Goal: Information Seeking & Learning: Learn about a topic

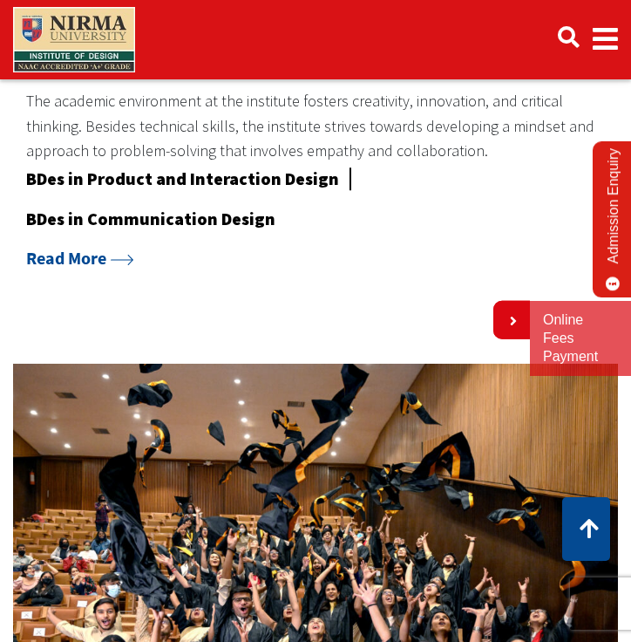
click at [487, 364] on img at bounding box center [315, 596] width 631 height 493
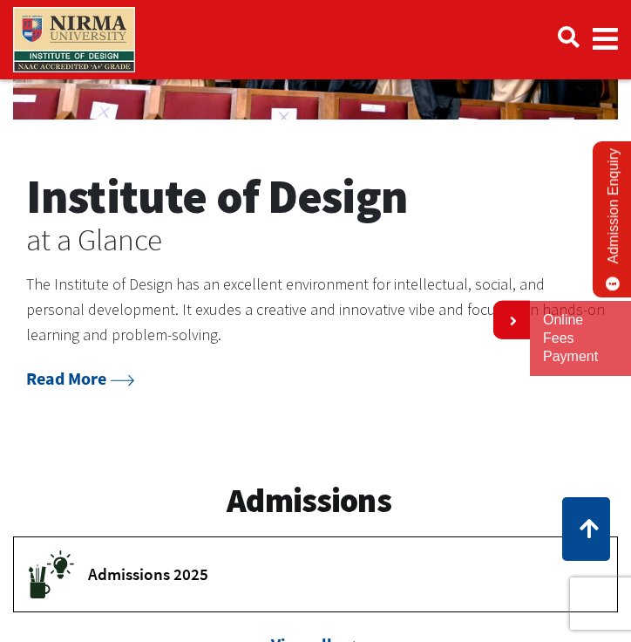
scroll to position [2033, 0]
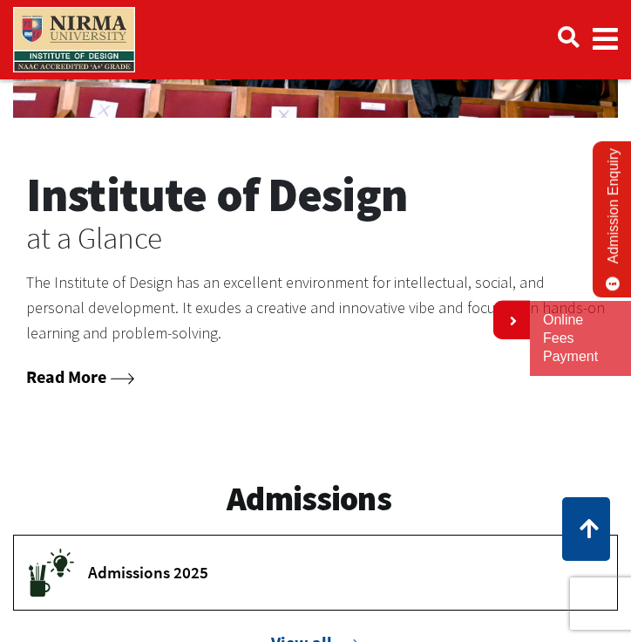
click at [65, 365] on link "Read More" at bounding box center [80, 376] width 108 height 22
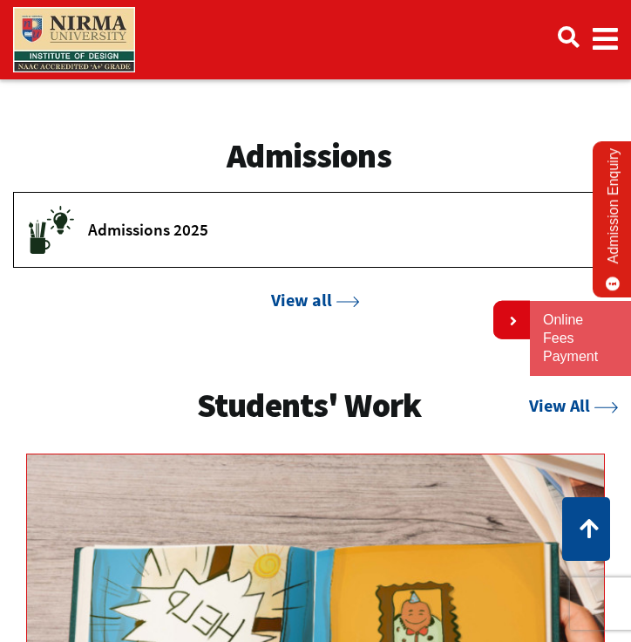
scroll to position [2375, 0]
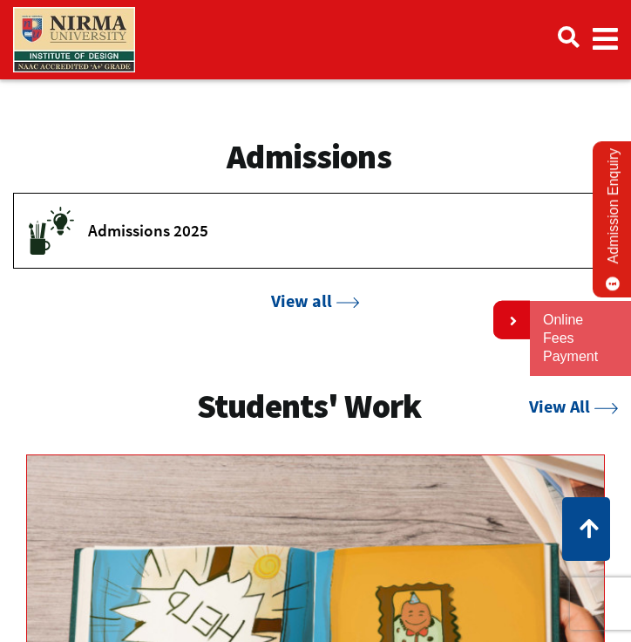
click at [246, 219] on button "Admissions 2025" at bounding box center [315, 231] width 603 height 74
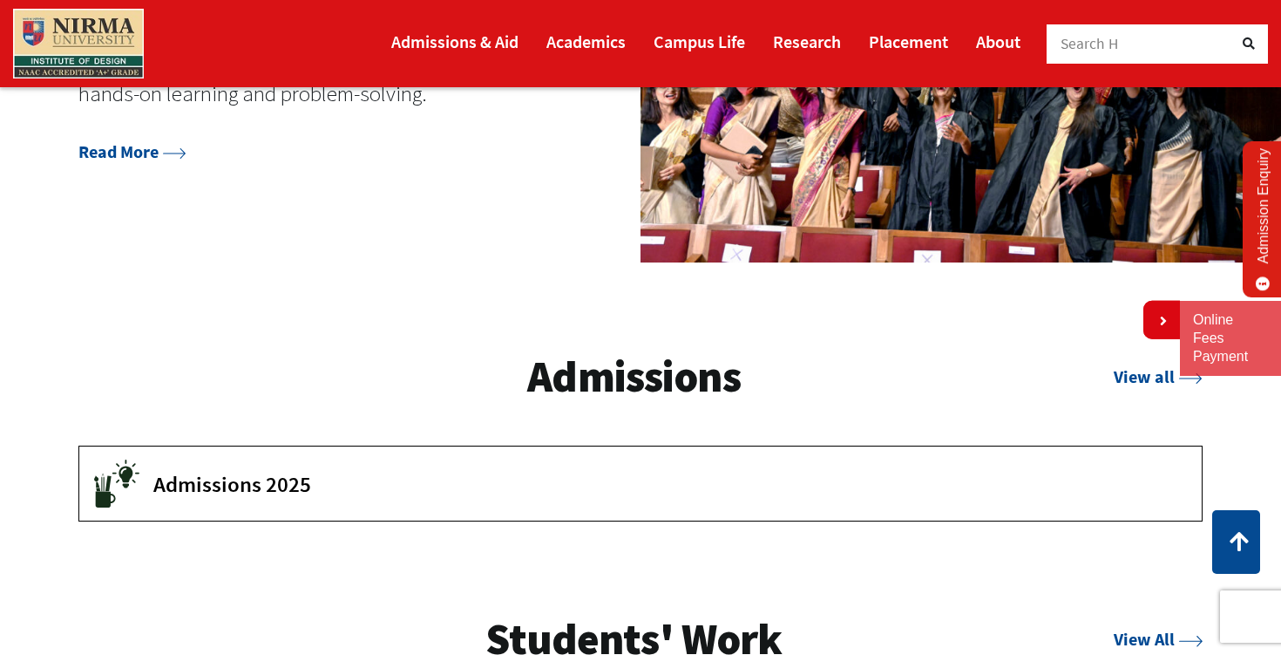
scroll to position [2287, 0]
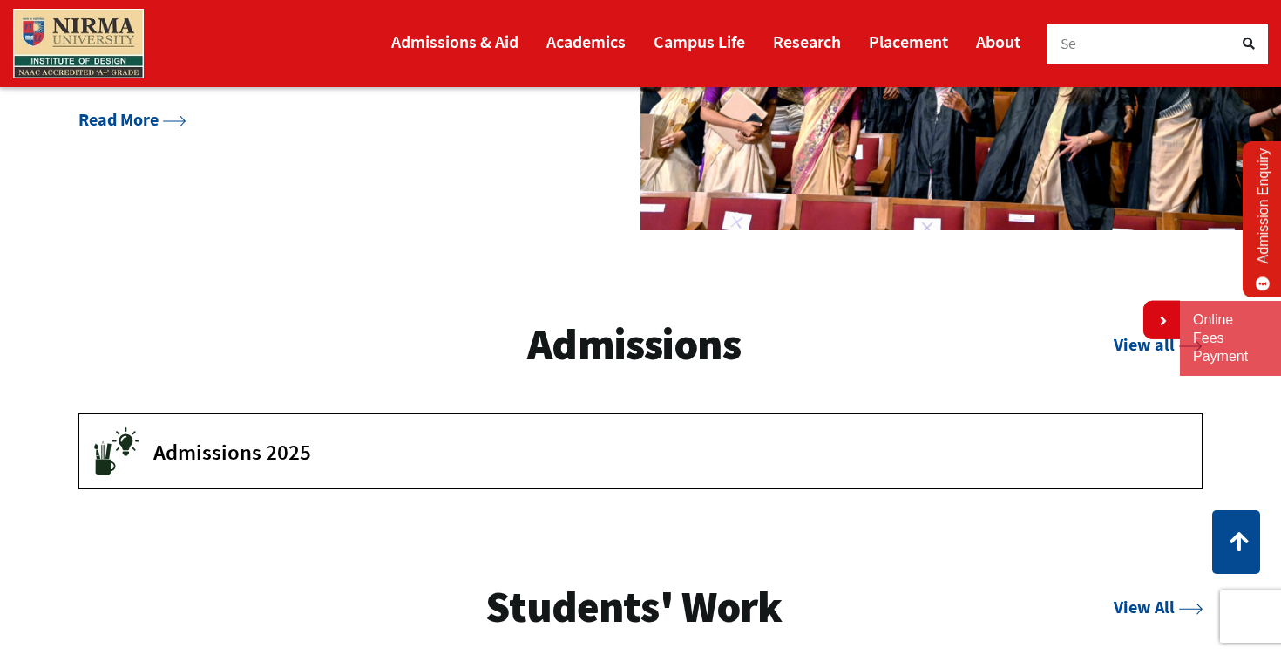
click at [578, 440] on span "Admissions 2025" at bounding box center [664, 451] width 1023 height 26
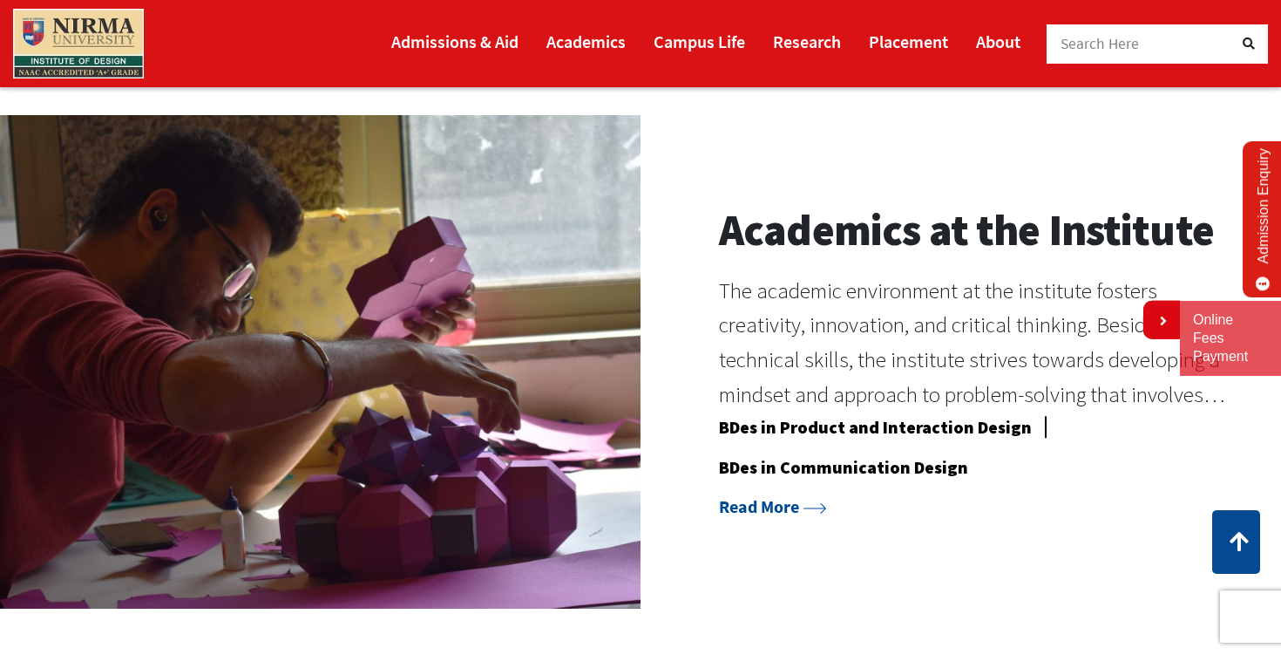
scroll to position [1331, 0]
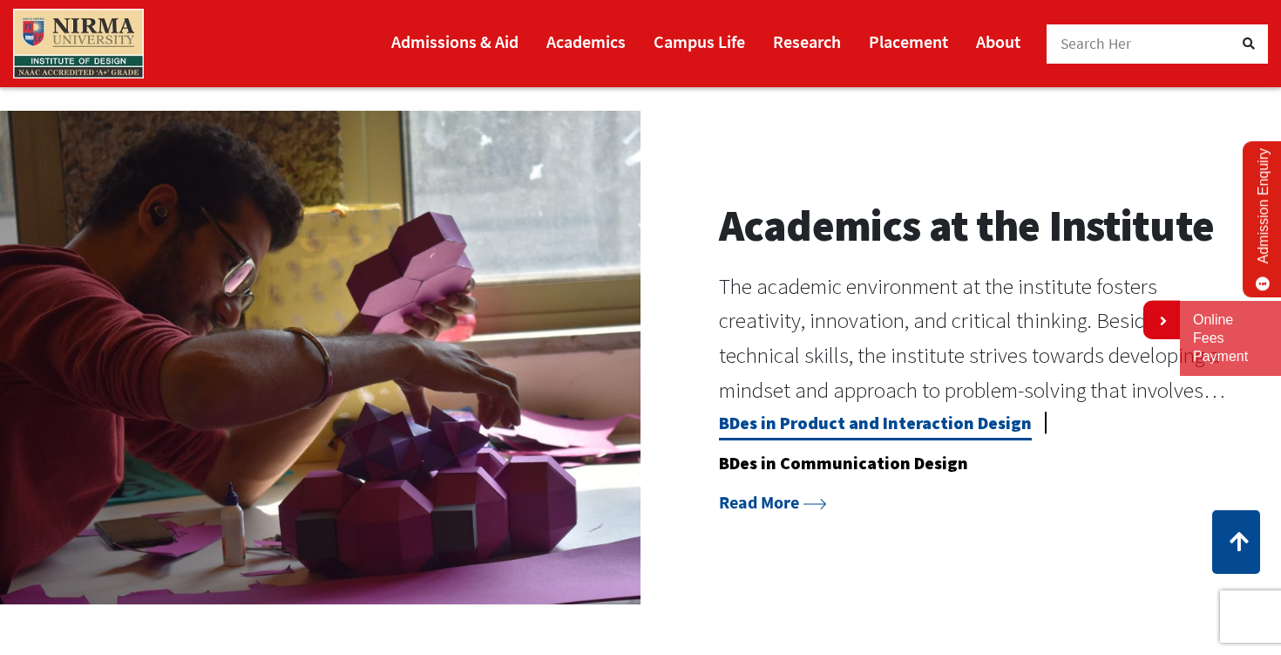
click at [630, 423] on link "BDes in Product and Interaction Design" at bounding box center [875, 425] width 313 height 29
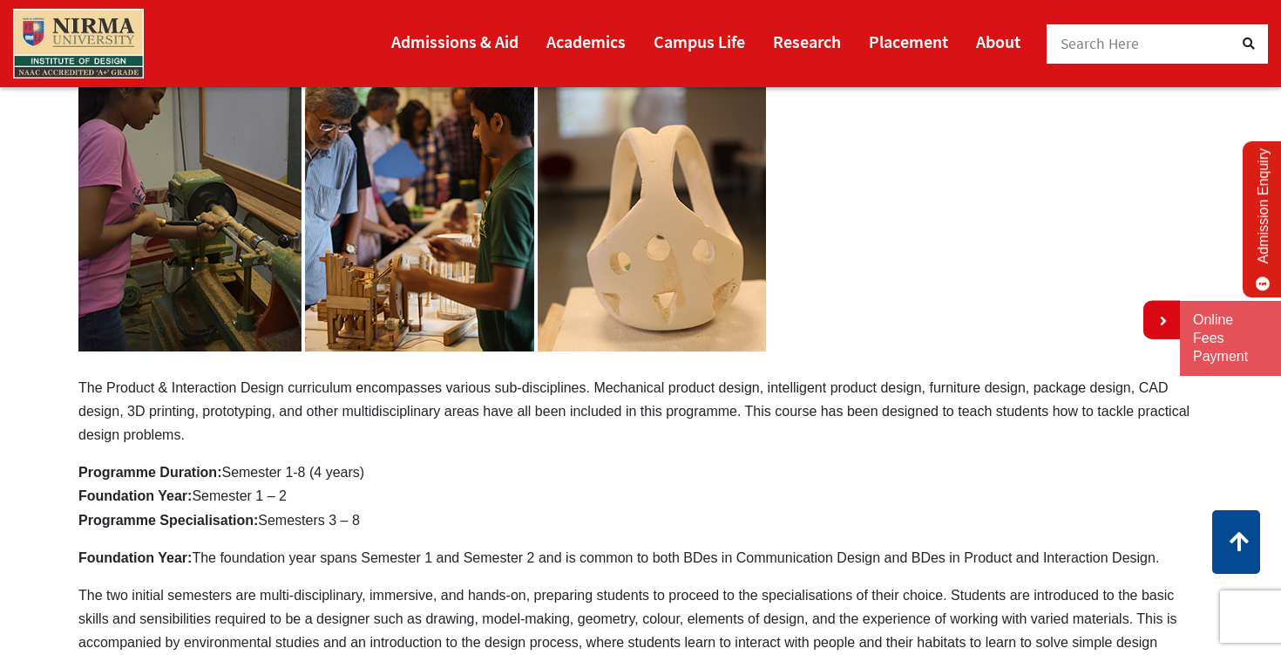
scroll to position [284, 0]
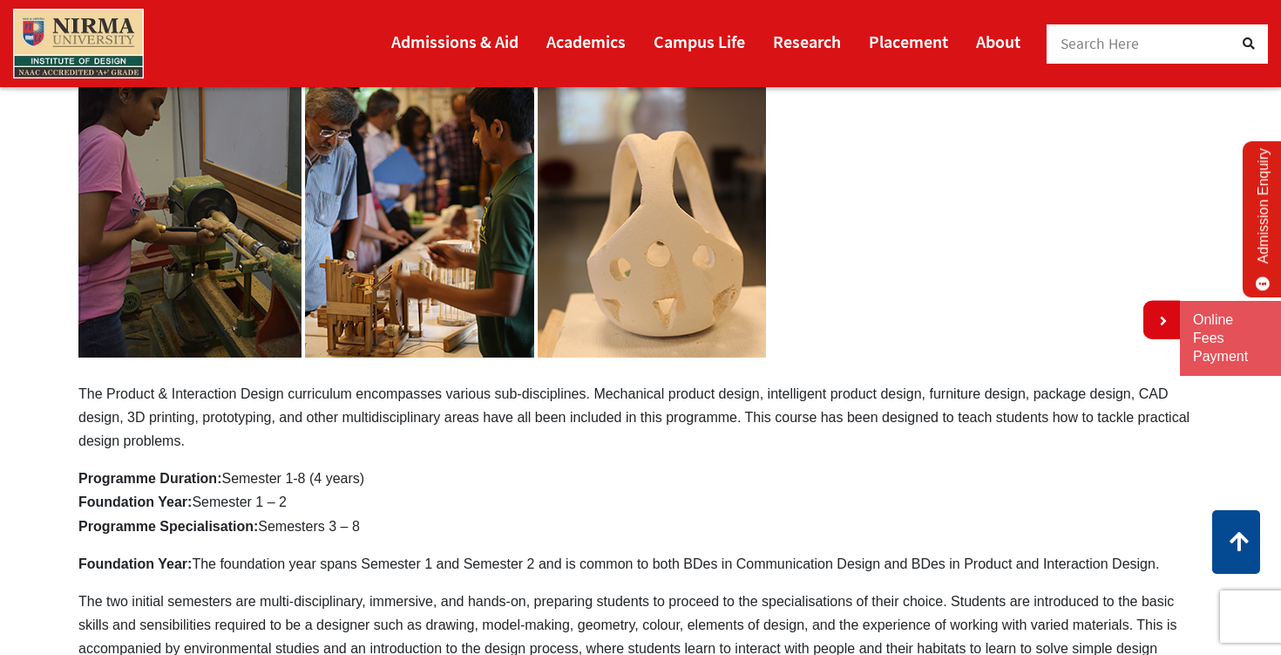
click at [357, 409] on p "The Product & Interaction Design curriculum encompasses various sub-disciplines…" at bounding box center [640, 255] width 1125 height 395
click at [303, 395] on p "The Product & Interaction Design curriculum encompasses various sub-disciplines…" at bounding box center [640, 255] width 1125 height 395
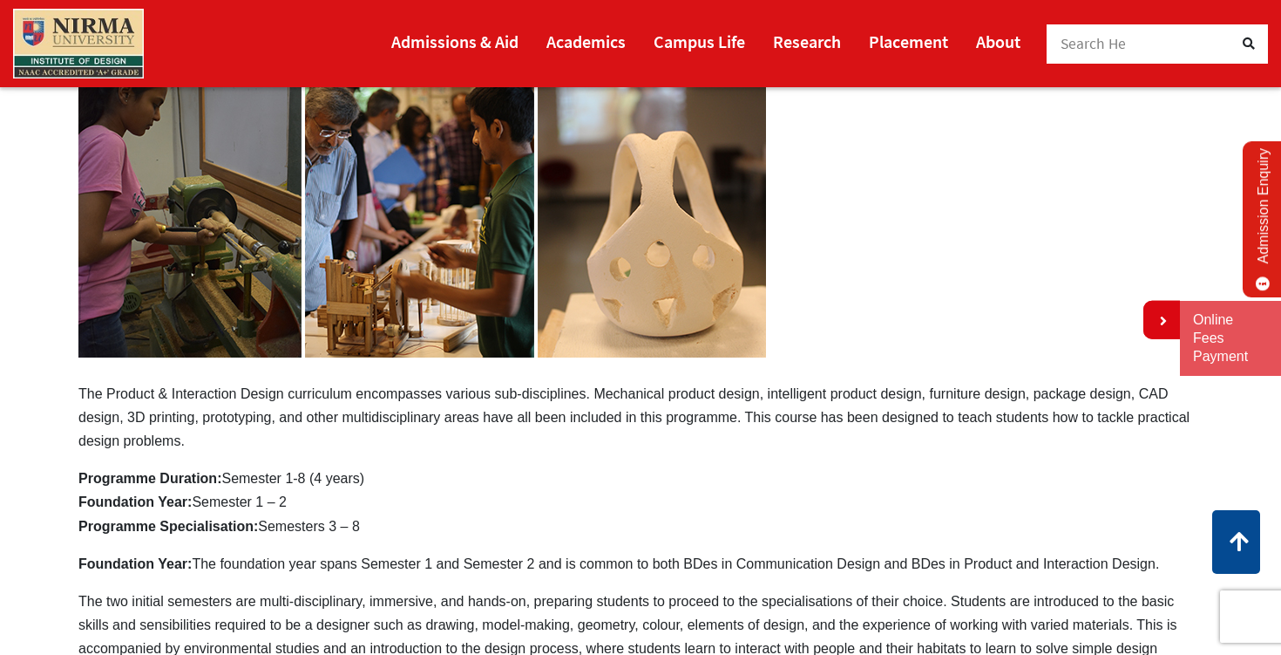
click at [303, 395] on p "The Product & Interaction Design curriculum encompasses various sub-disciplines…" at bounding box center [640, 255] width 1125 height 395
drag, startPoint x: 212, startPoint y: 390, endPoint x: 323, endPoint y: 409, distance: 112.4
click at [323, 409] on p "The Product & Interaction Design curriculum encompasses various sub-disciplines…" at bounding box center [640, 255] width 1125 height 395
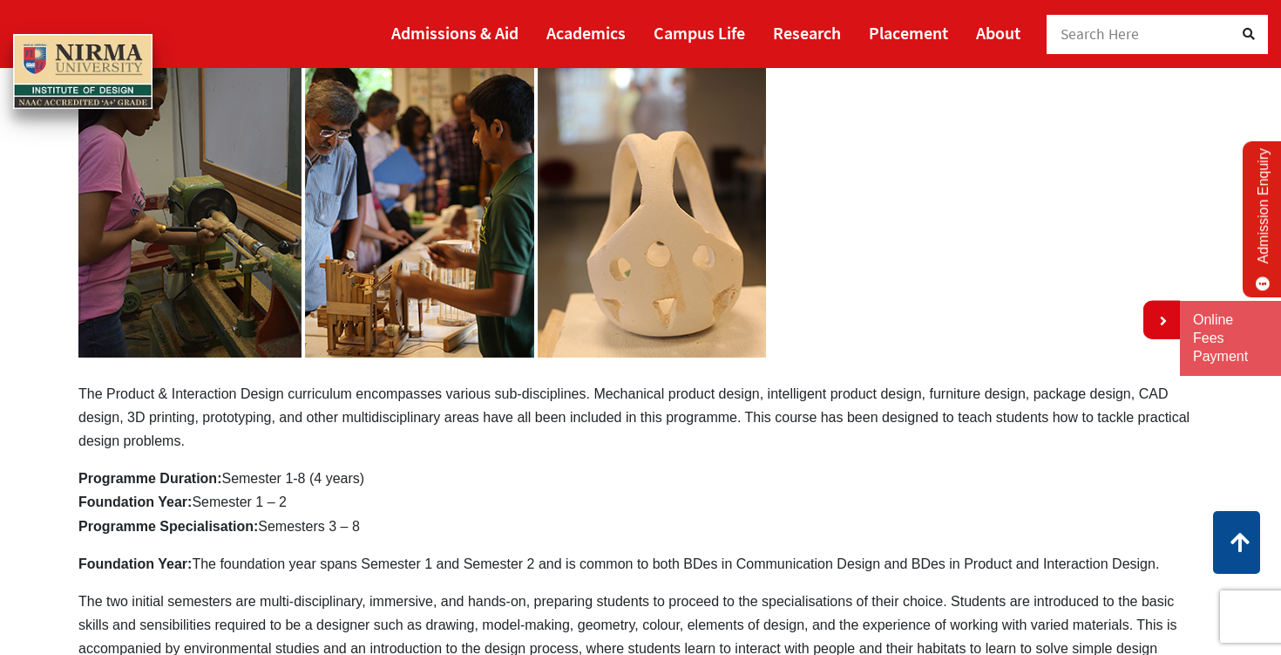
scroll to position [0, 0]
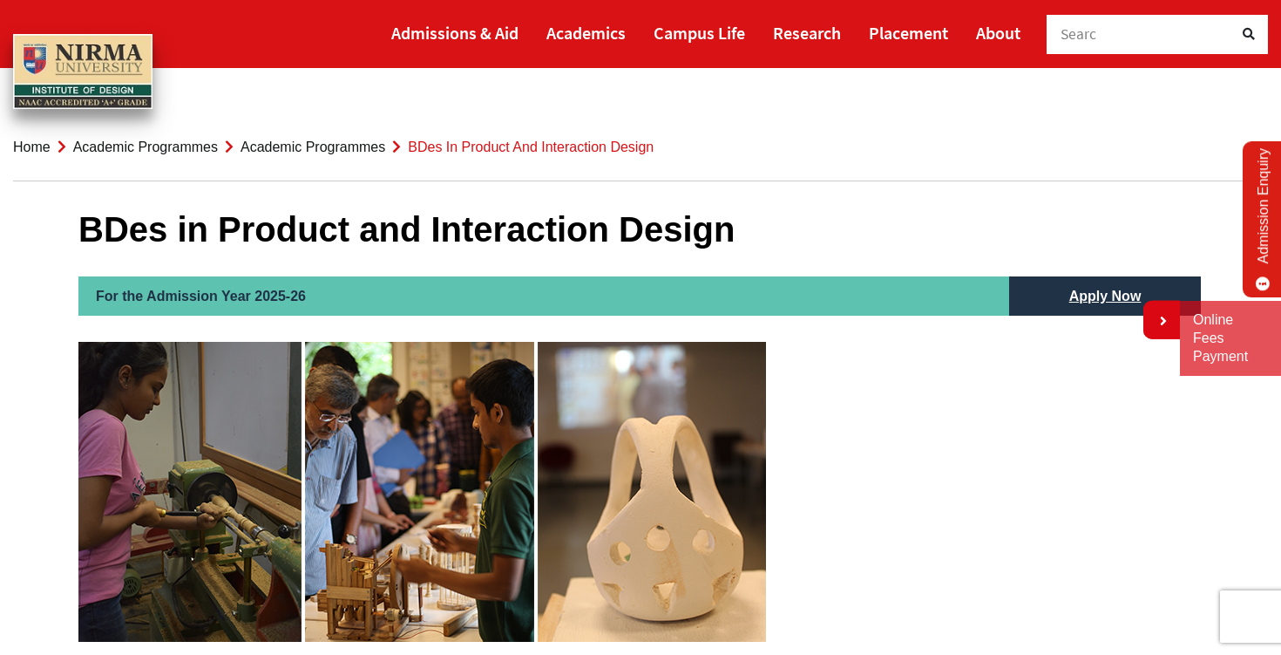
click at [234, 228] on h1 "BDes in Product and Interaction Design" at bounding box center [640, 229] width 1125 height 42
